Goal: Information Seeking & Learning: Learn about a topic

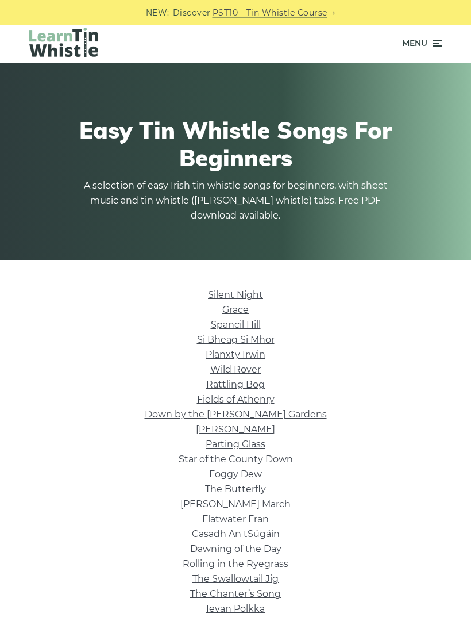
scroll to position [2, 0]
click at [245, 469] on link "Foggy Dew" at bounding box center [235, 473] width 53 height 11
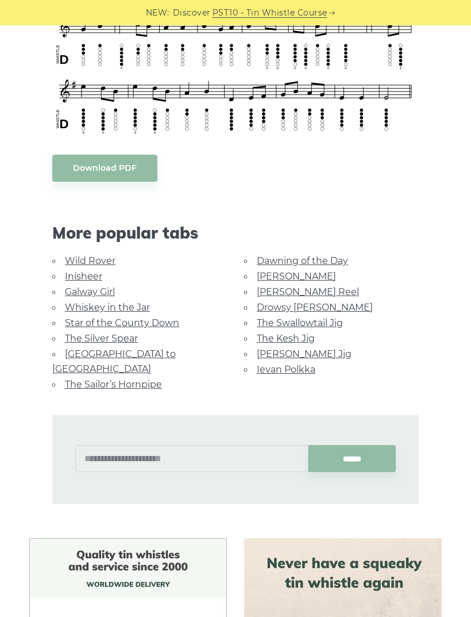
scroll to position [481, 0]
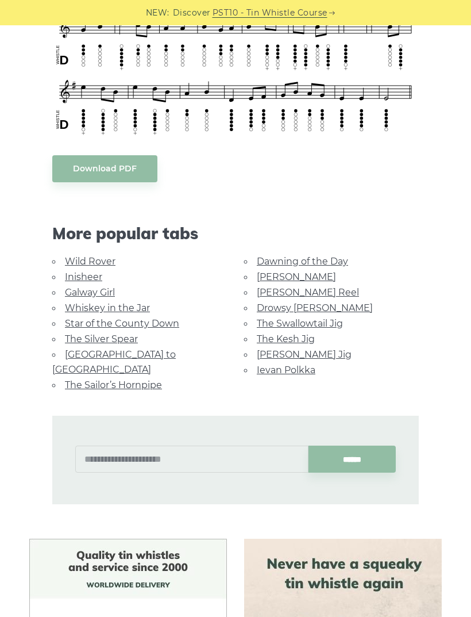
click at [156, 349] on link "[GEOGRAPHIC_DATA] to [GEOGRAPHIC_DATA]" at bounding box center [114, 362] width 124 height 26
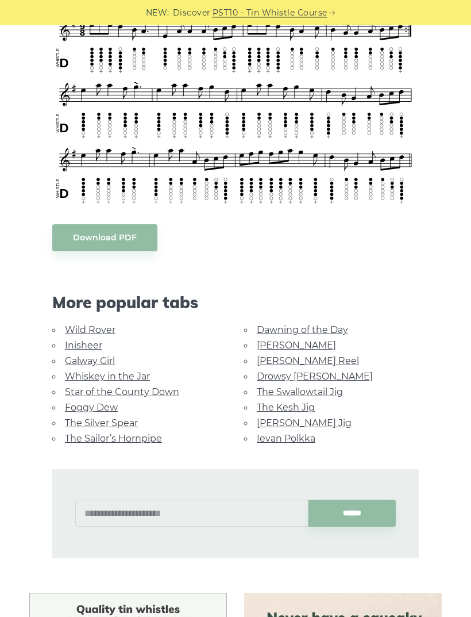
scroll to position [363, 0]
click at [105, 355] on link "Galway Girl" at bounding box center [90, 360] width 50 height 11
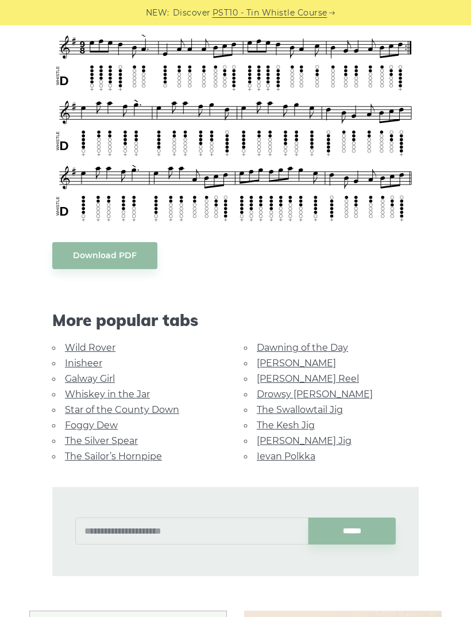
scroll to position [335, 0]
